Goal: Navigation & Orientation: Find specific page/section

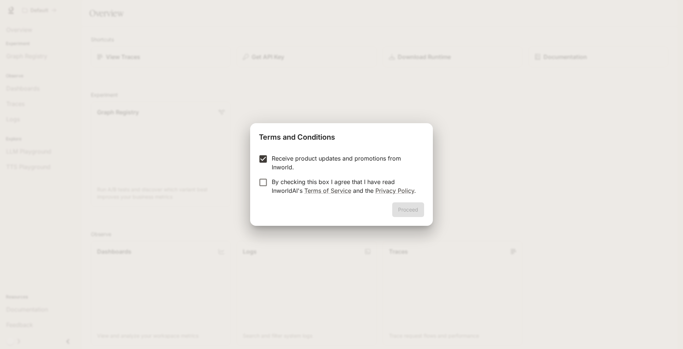
click at [265, 176] on form "Receive product updates and promotions from Inworld. By checking this box I agr…" at bounding box center [341, 174] width 165 height 41
click at [403, 210] on button "Proceed" at bounding box center [408, 209] width 32 height 15
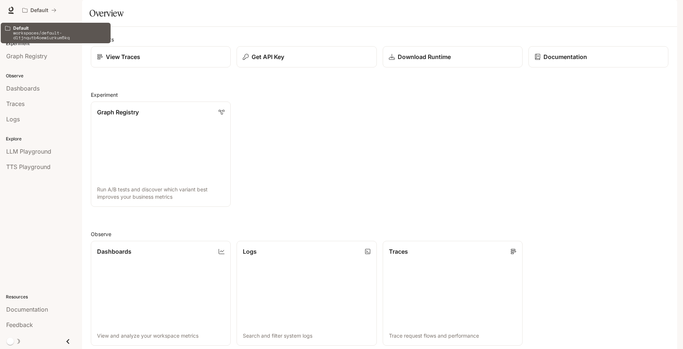
click at [58, 34] on p "workspaces/default-dltjnqutb4oewiurkum5kq" at bounding box center [59, 35] width 93 height 10
click at [52, 33] on div "Overview" at bounding box center [41, 29] width 70 height 9
